Goal: Information Seeking & Learning: Learn about a topic

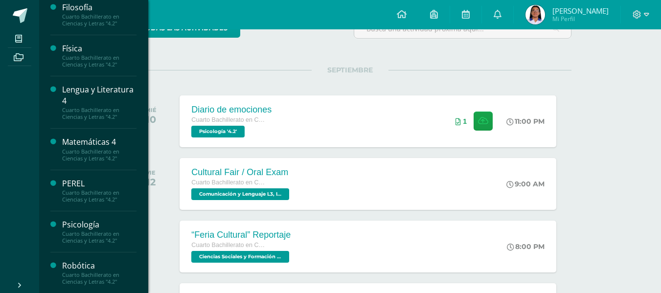
scroll to position [245, 0]
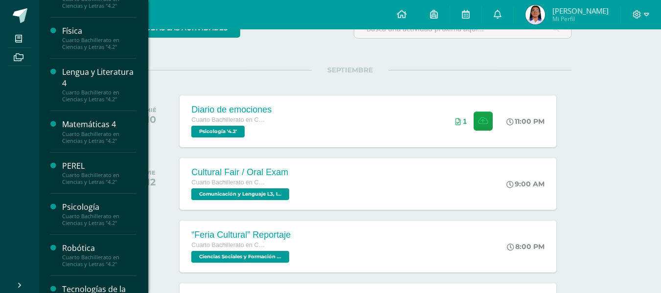
click at [85, 212] on div "Psicología" at bounding box center [99, 207] width 74 height 11
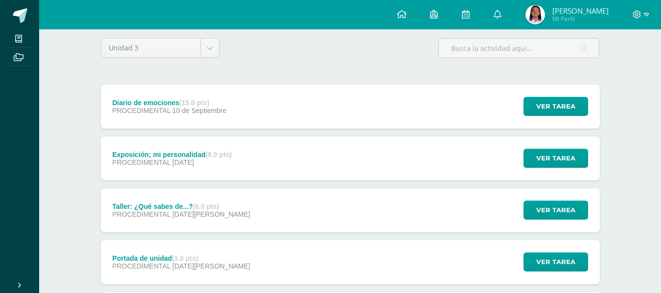
scroll to position [98, 0]
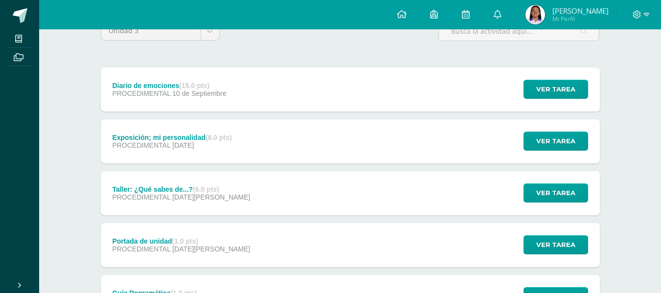
click at [258, 133] on div "Exposición; mi personalidad (8.0 pts) PROCEDIMENTAL [DATE] Ver tarea Exposición…" at bounding box center [350, 141] width 499 height 44
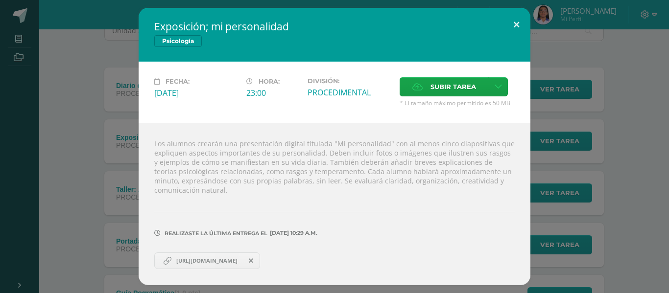
click at [512, 19] on button at bounding box center [516, 24] width 28 height 33
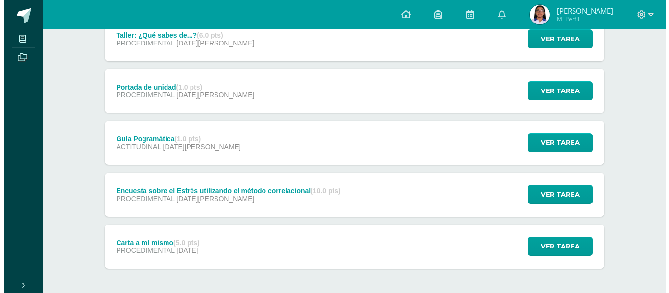
scroll to position [293, 0]
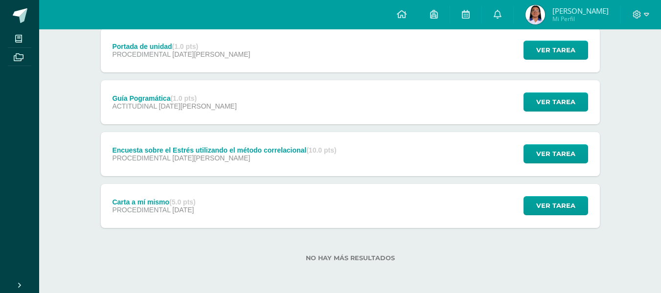
click at [334, 101] on div "Guía Pogramática (1.0 pts) ACTITUDINAL [DATE][PERSON_NAME] Ver tarea Guía Pogra…" at bounding box center [350, 102] width 499 height 44
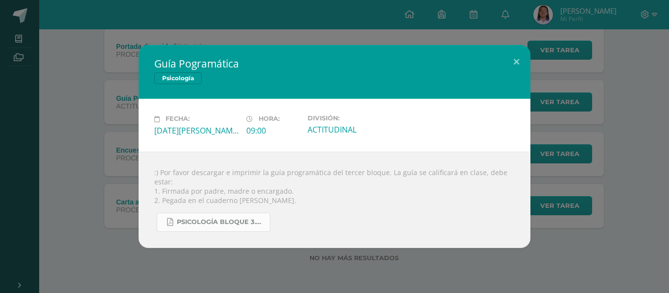
click at [220, 220] on span "Psicología Bloque 3.pdf" at bounding box center [221, 222] width 88 height 8
click at [239, 220] on span "Psicología Bloque 3.pdf" at bounding box center [221, 222] width 88 height 8
